Goal: Information Seeking & Learning: Learn about a topic

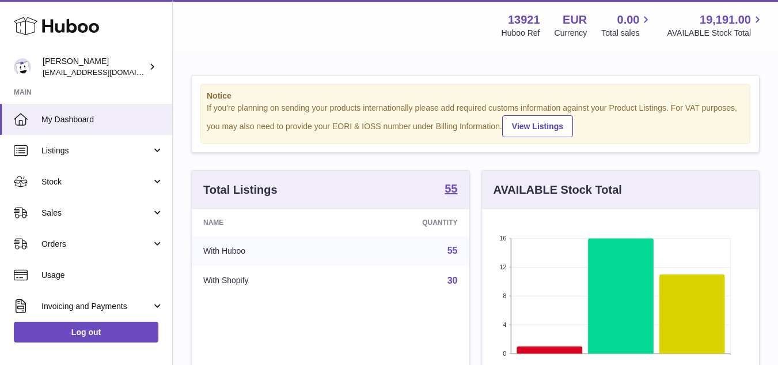
scroll to position [180, 277]
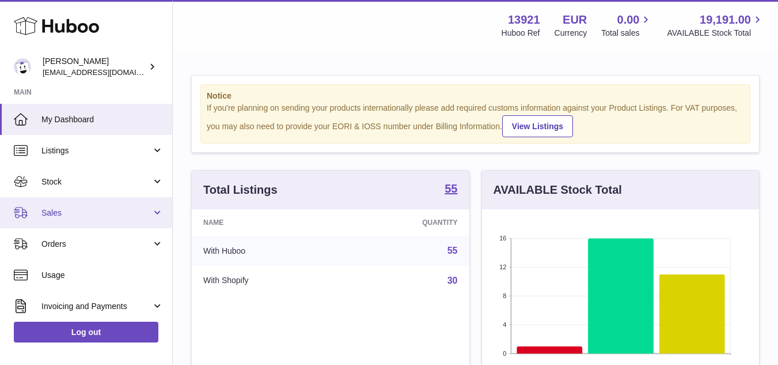
click at [55, 216] on span "Sales" at bounding box center [96, 212] width 110 height 11
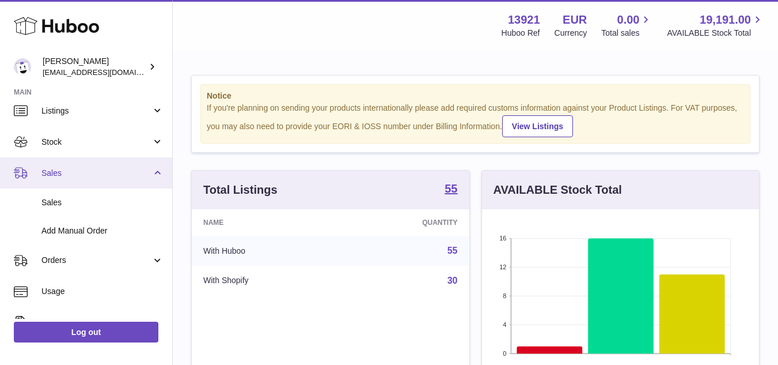
scroll to position [58, 0]
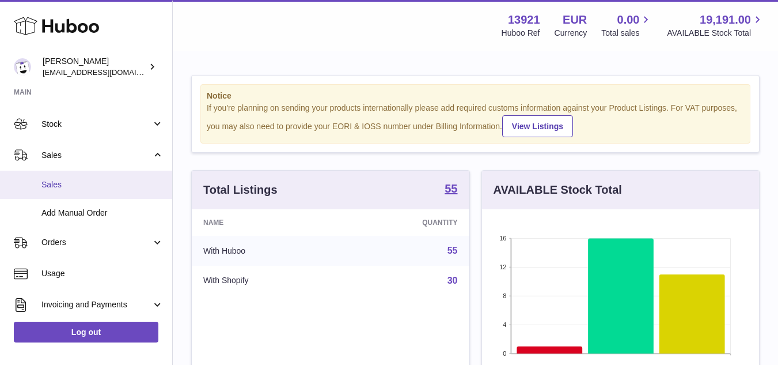
click at [69, 184] on span "Sales" at bounding box center [102, 184] width 122 height 11
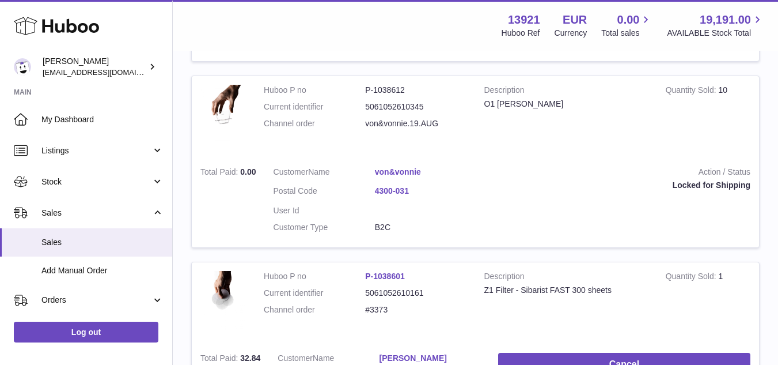
scroll to position [576, 0]
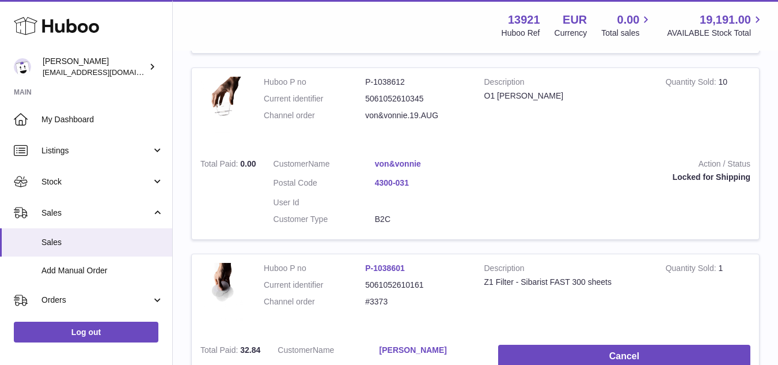
click at [419, 161] on link "von&vonnie" at bounding box center [425, 163] width 101 height 11
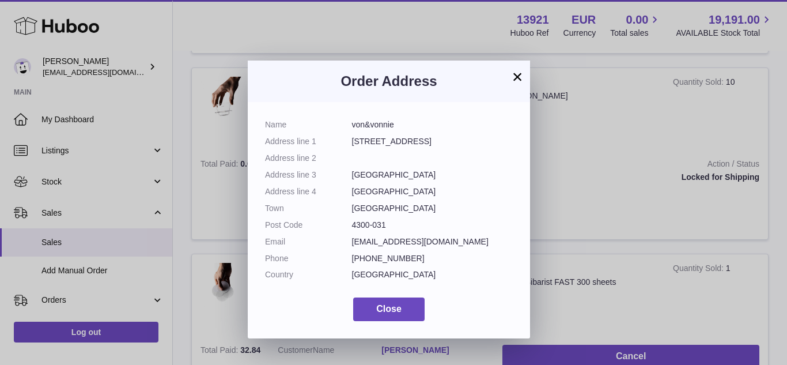
click at [516, 74] on button "×" at bounding box center [517, 77] width 14 height 14
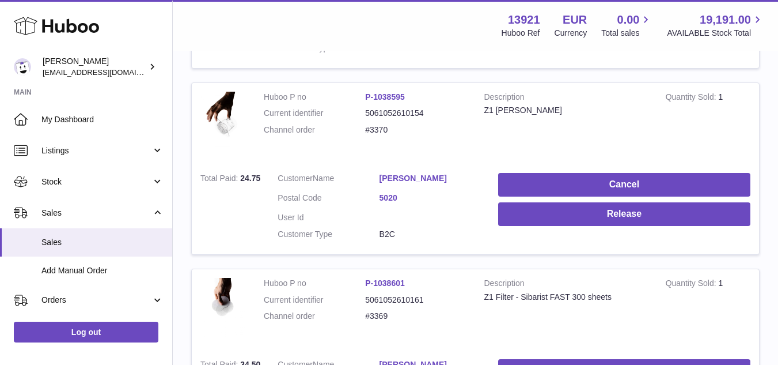
scroll to position [1497, 0]
